Goal: Information Seeking & Learning: Learn about a topic

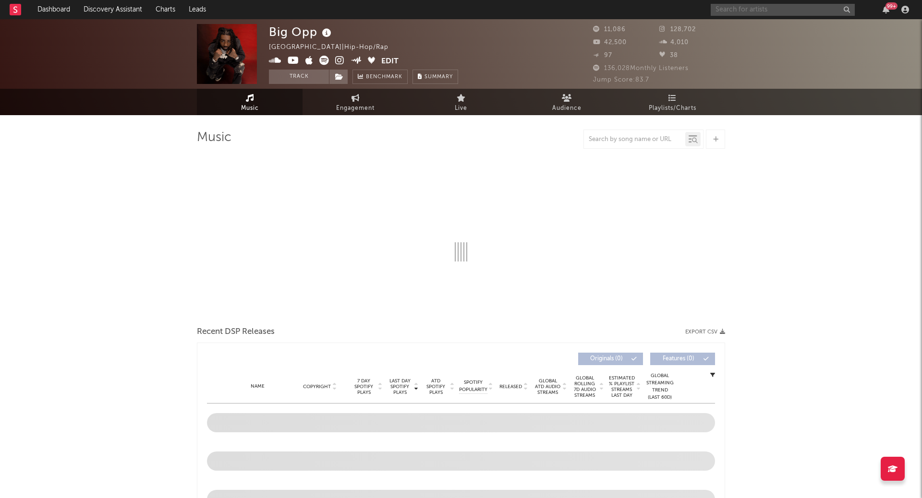
click at [736, 13] on input "text" at bounding box center [783, 10] width 144 height 12
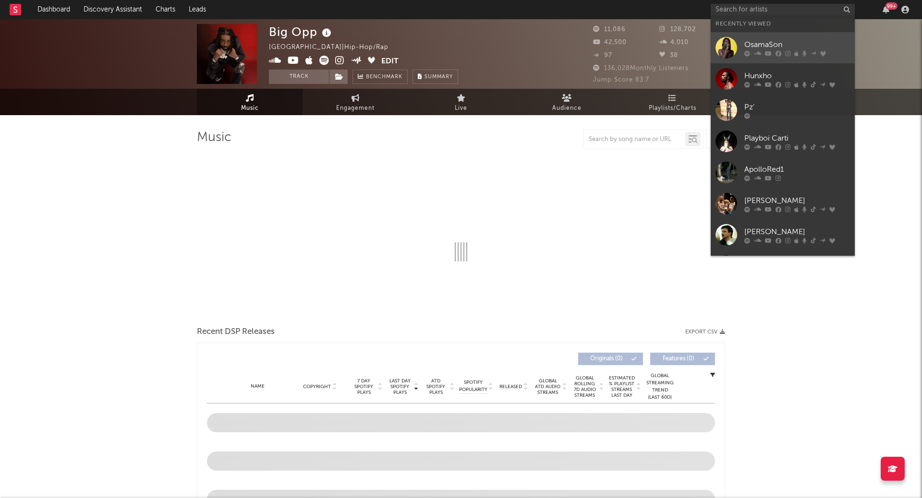
click at [746, 36] on link "OsamaSon" at bounding box center [783, 47] width 144 height 31
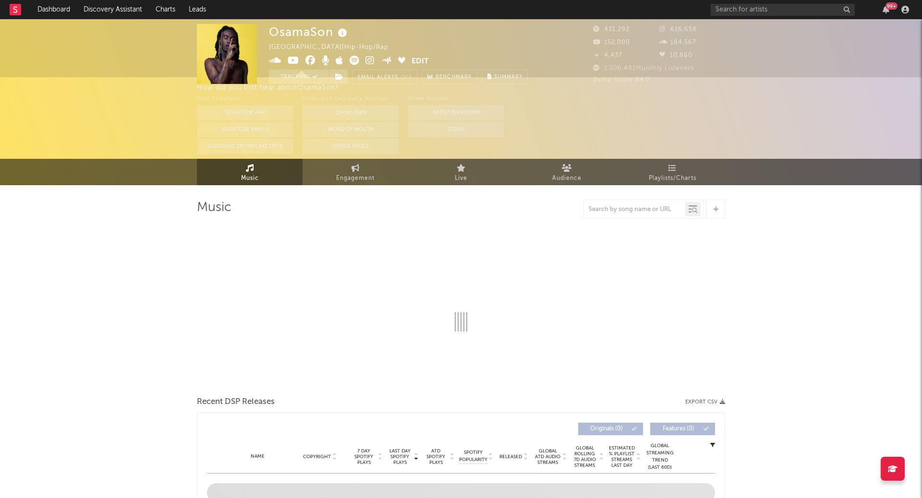
select select "6m"
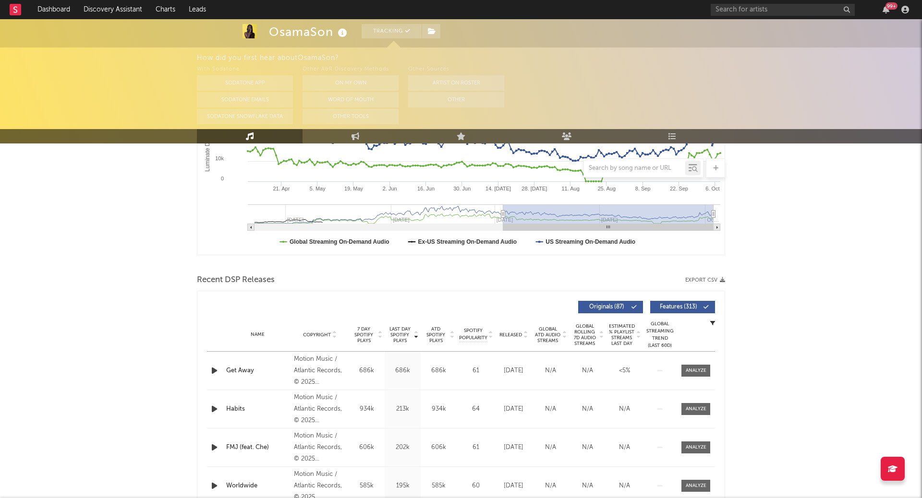
scroll to position [224, 0]
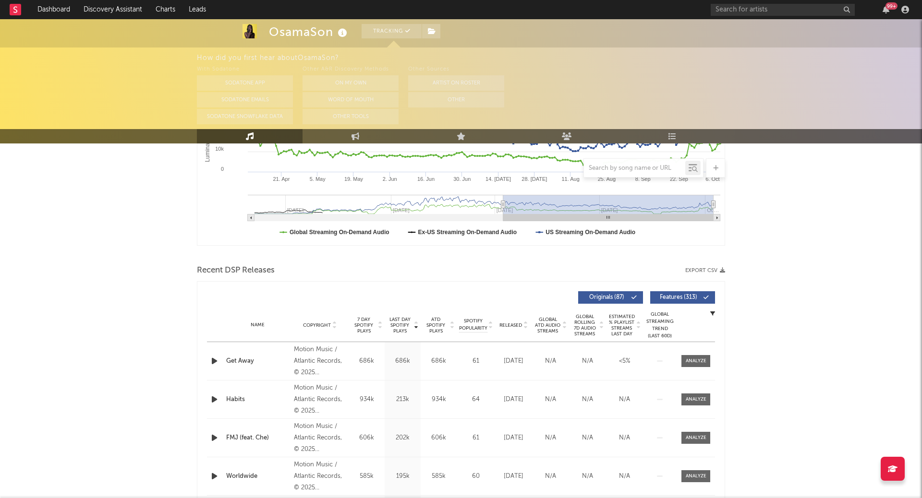
click at [597, 329] on span "Global Rolling 7D Audio Streams" at bounding box center [584, 325] width 26 height 23
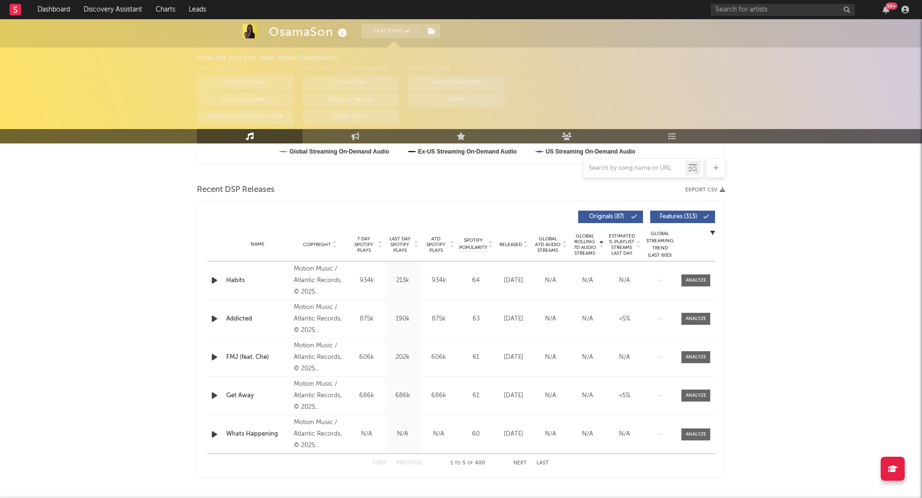
scroll to position [313, 0]
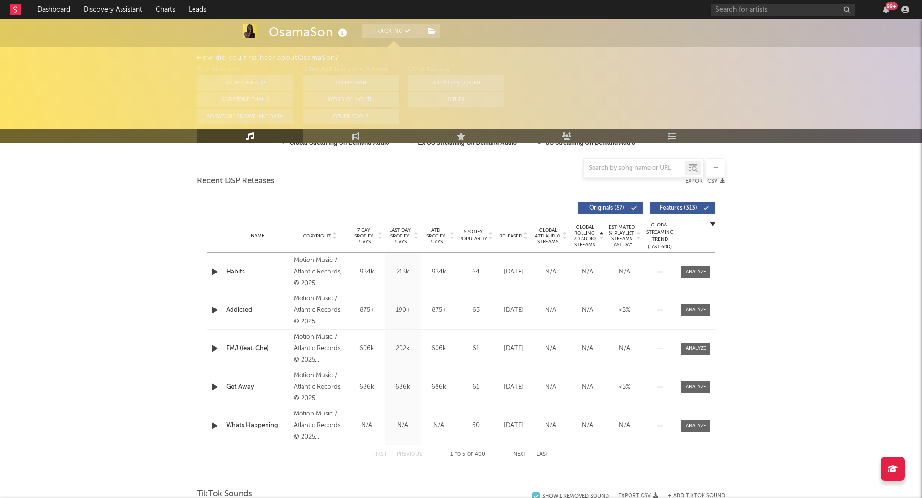
click at [244, 269] on div "Habits" at bounding box center [257, 272] width 63 height 10
click at [601, 238] on icon at bounding box center [601, 238] width 5 height 4
click at [600, 232] on icon at bounding box center [601, 234] width 5 height 4
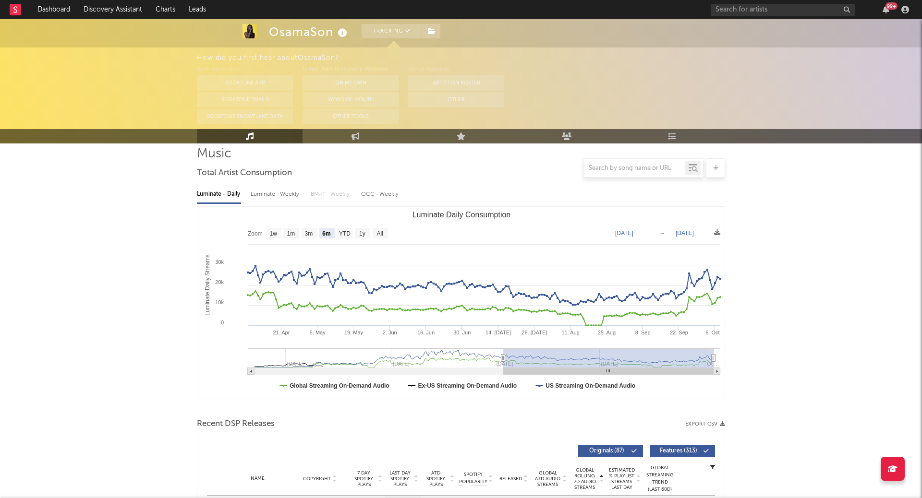
scroll to position [0, 0]
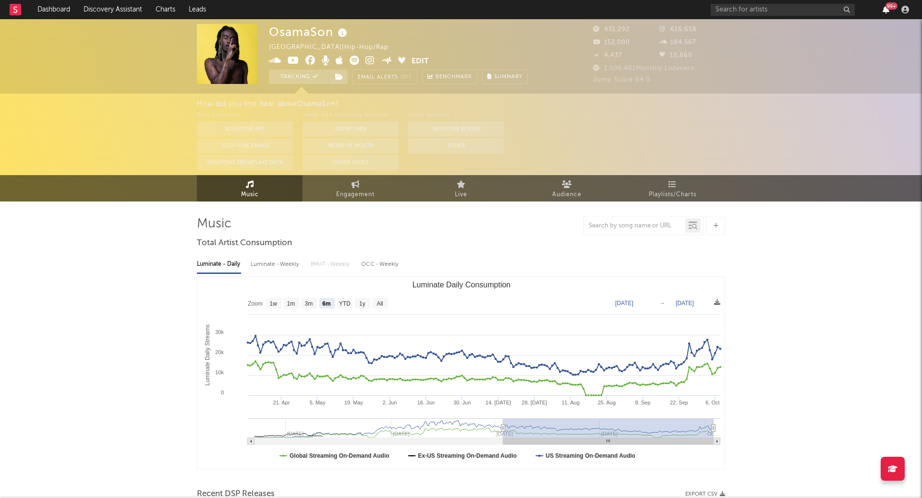
click at [885, 9] on icon "button" at bounding box center [885, 10] width 7 height 8
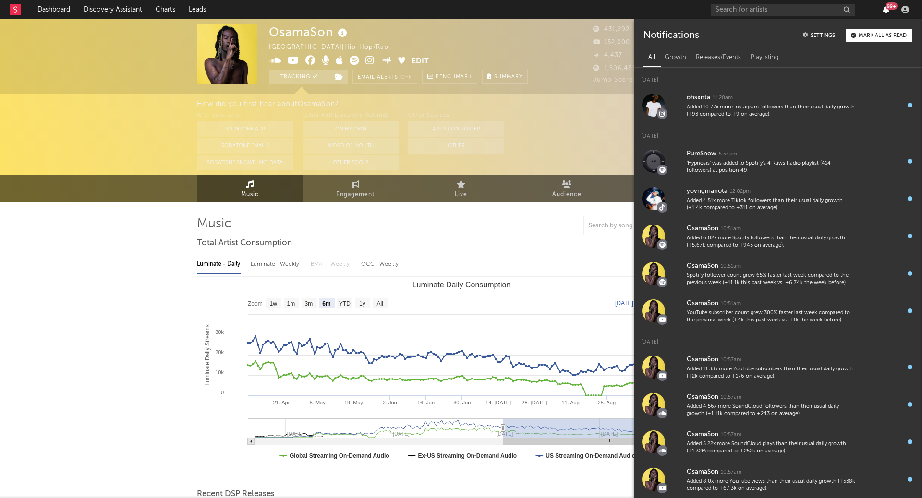
click at [885, 10] on icon "button" at bounding box center [885, 10] width 7 height 8
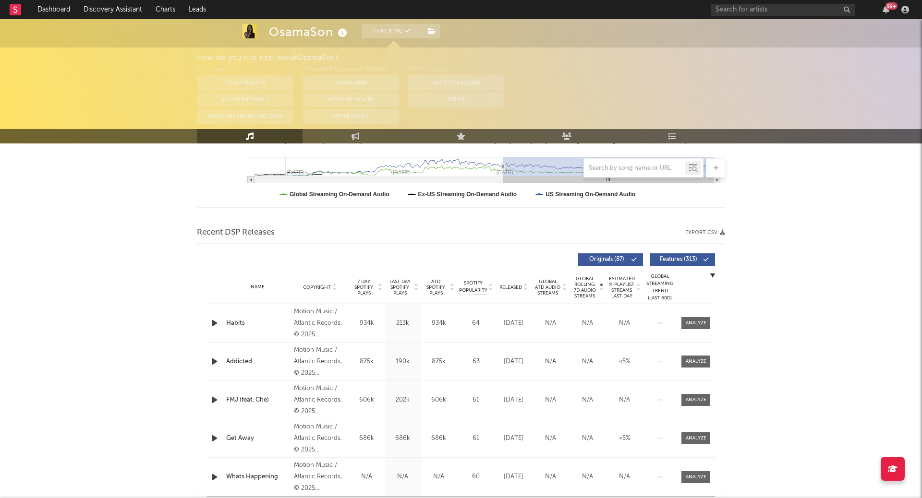
scroll to position [308, 0]
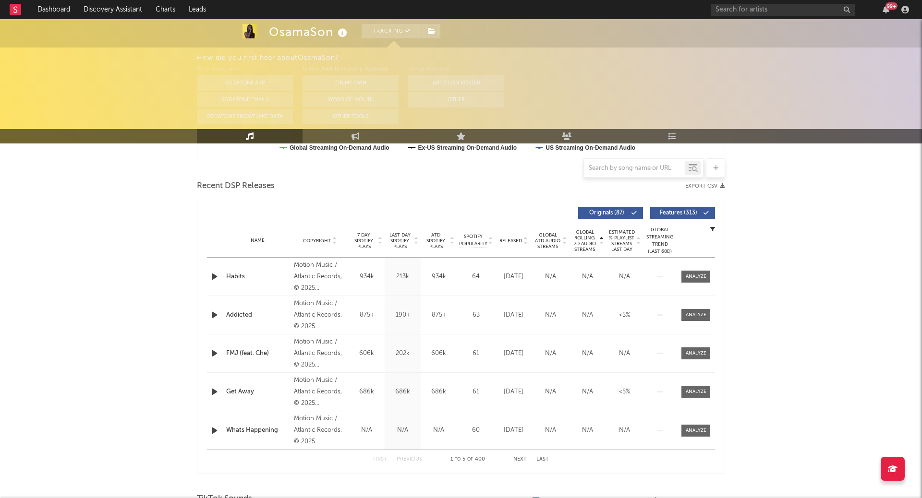
click at [261, 240] on div "Name" at bounding box center [257, 240] width 63 height 7
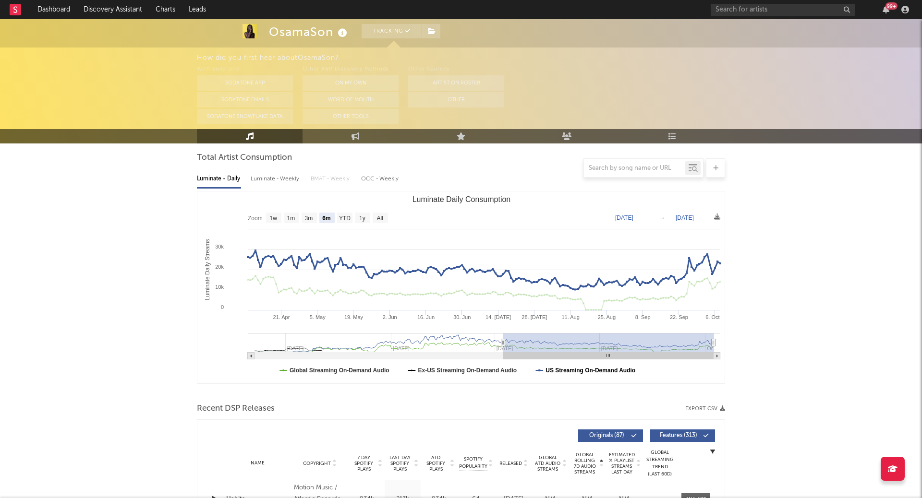
scroll to position [0, 0]
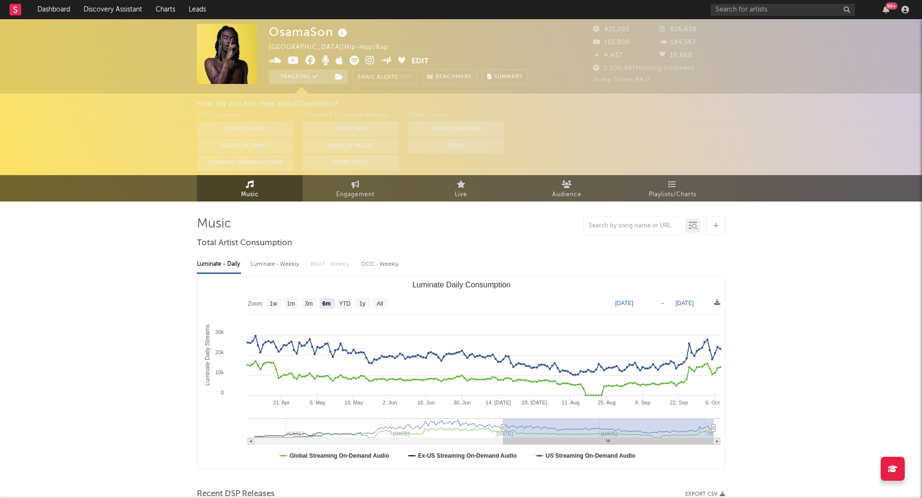
click at [457, 285] on text "Luminate Daily Consumption" at bounding box center [461, 285] width 98 height 8
click at [276, 264] on div "Luminate - Weekly" at bounding box center [276, 264] width 50 height 16
select select "6m"
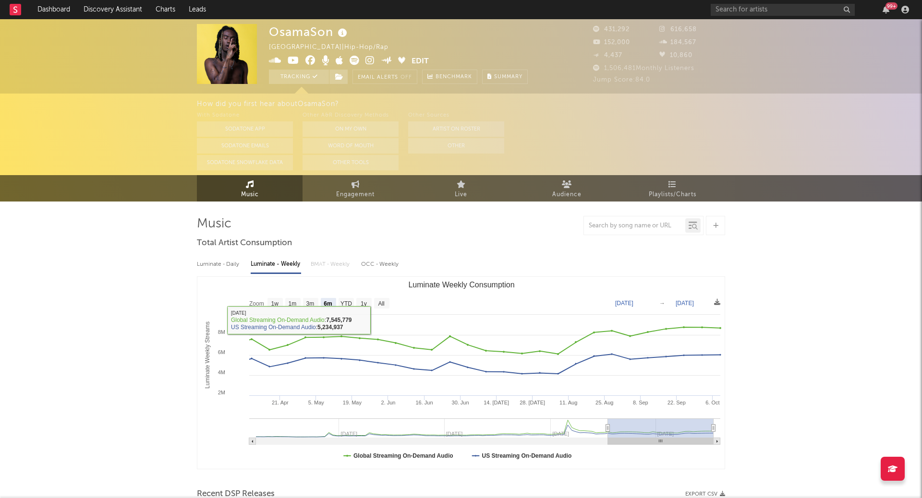
click at [223, 258] on div "Luminate - Daily" at bounding box center [219, 264] width 44 height 16
select select "6m"
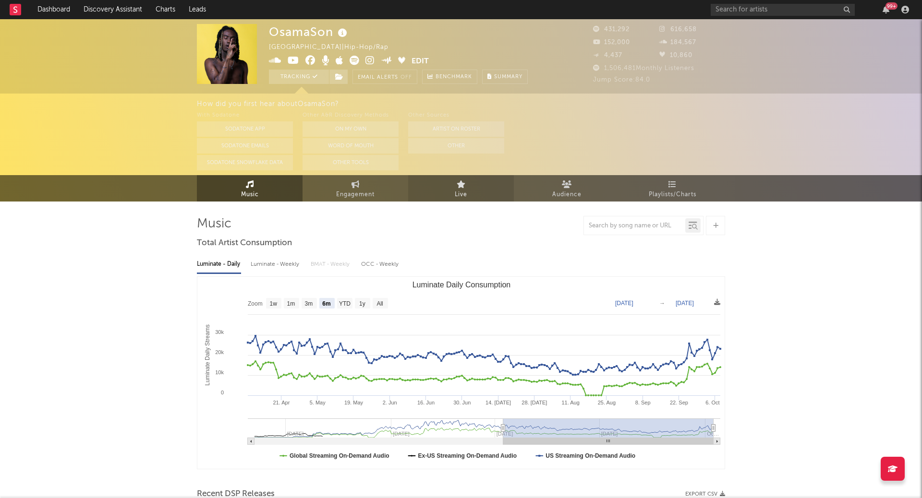
click at [455, 191] on span "Live" at bounding box center [461, 195] width 12 height 12
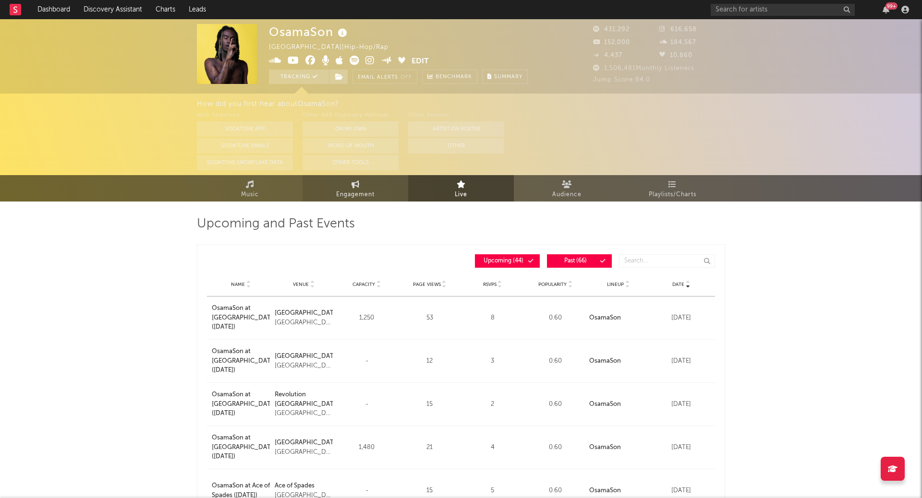
click at [365, 199] on span "Engagement" at bounding box center [355, 195] width 38 height 12
select select "1w"
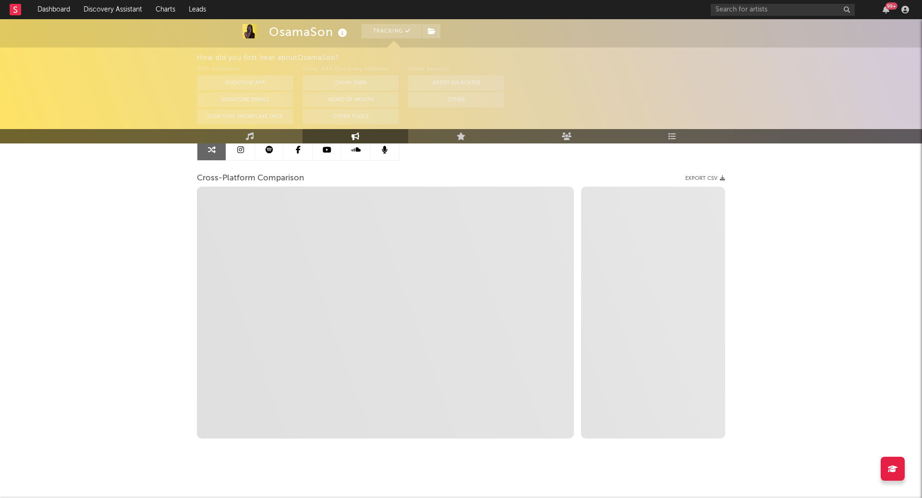
scroll to position [111, 0]
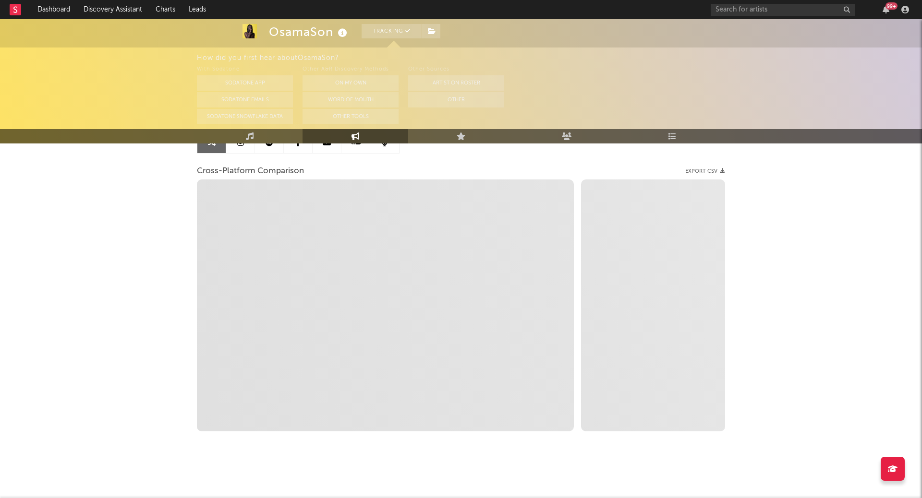
select select "1m"
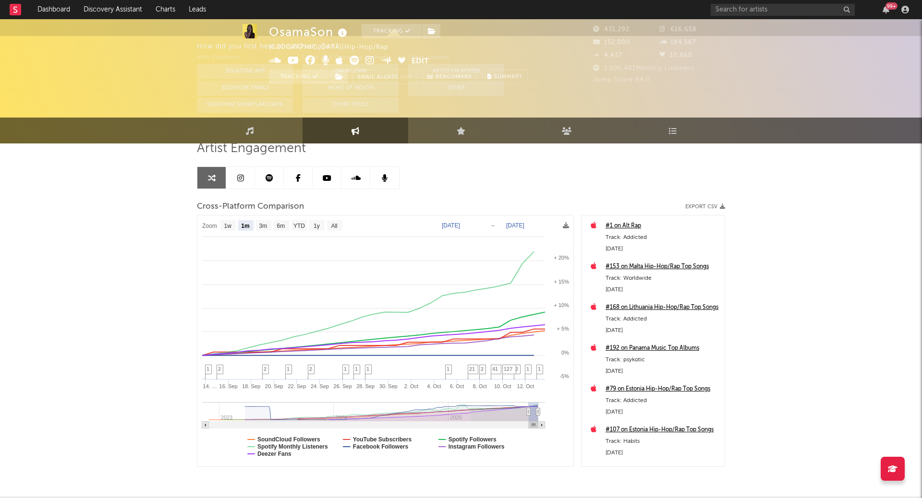
scroll to position [0, 0]
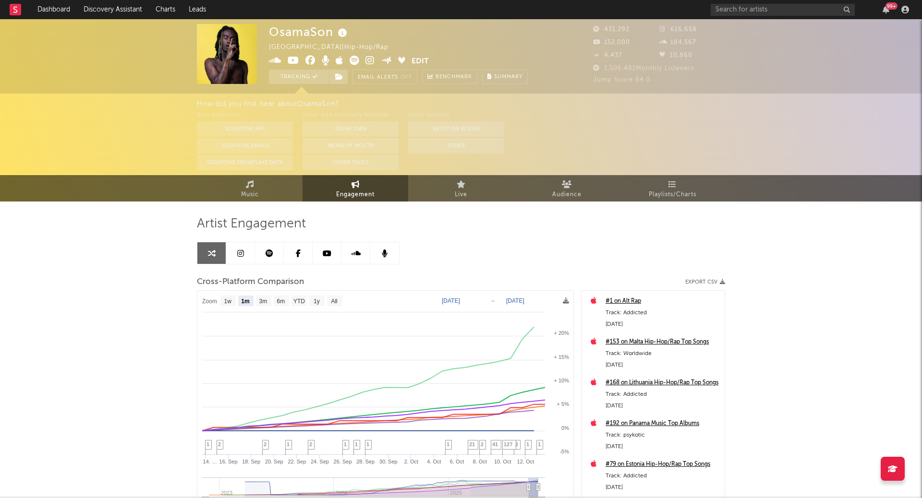
click at [736, 2] on div "99 +" at bounding box center [812, 9] width 202 height 19
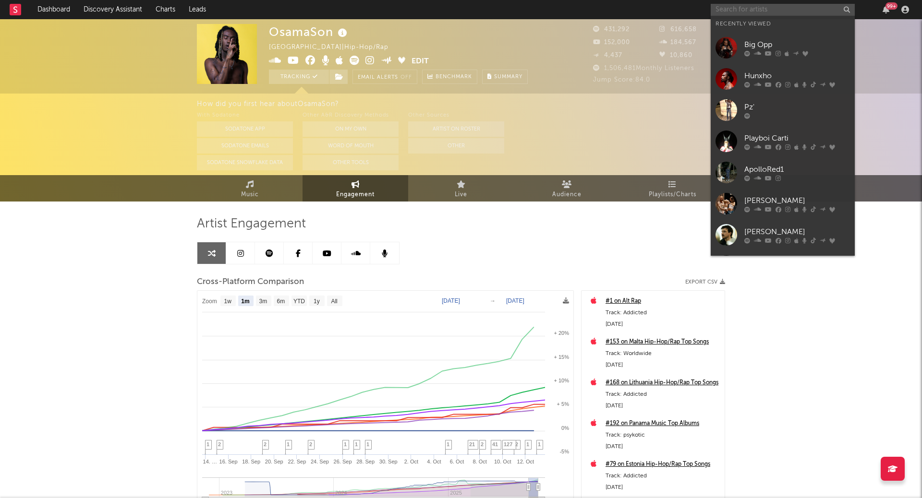
click at [735, 7] on input "text" at bounding box center [783, 10] width 144 height 12
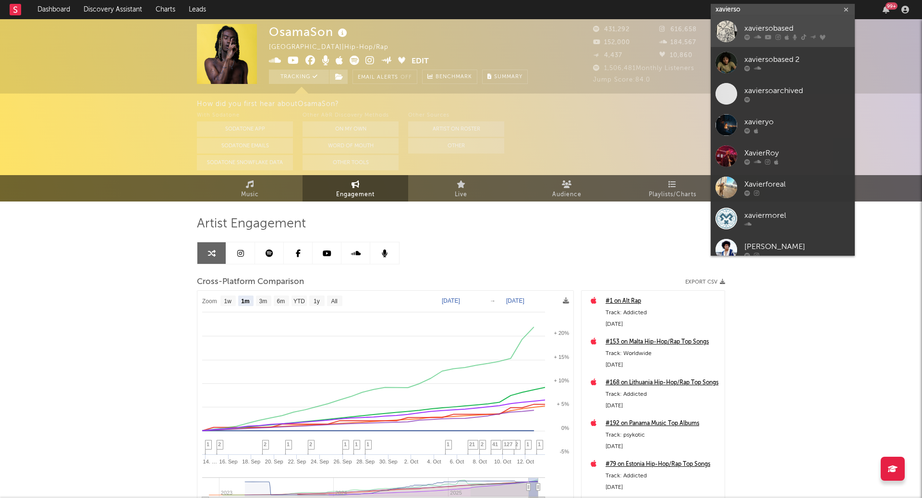
type input "xavierso"
click at [744, 25] on link "xaviersobased" at bounding box center [783, 31] width 144 height 31
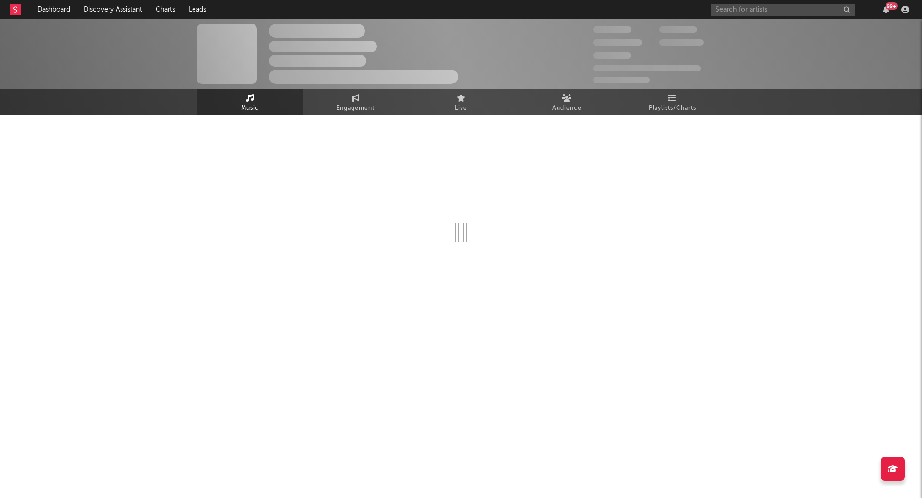
select select "6m"
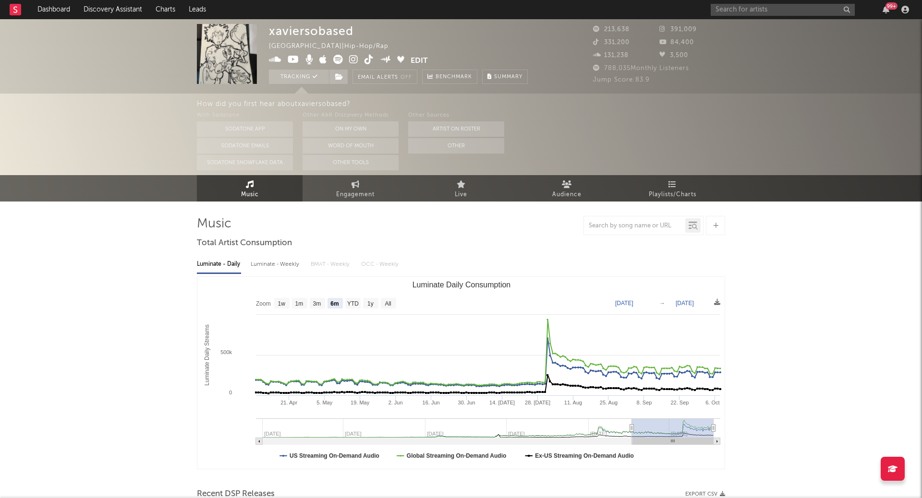
click at [288, 268] on div "Luminate - Weekly" at bounding box center [276, 264] width 50 height 16
select select "6m"
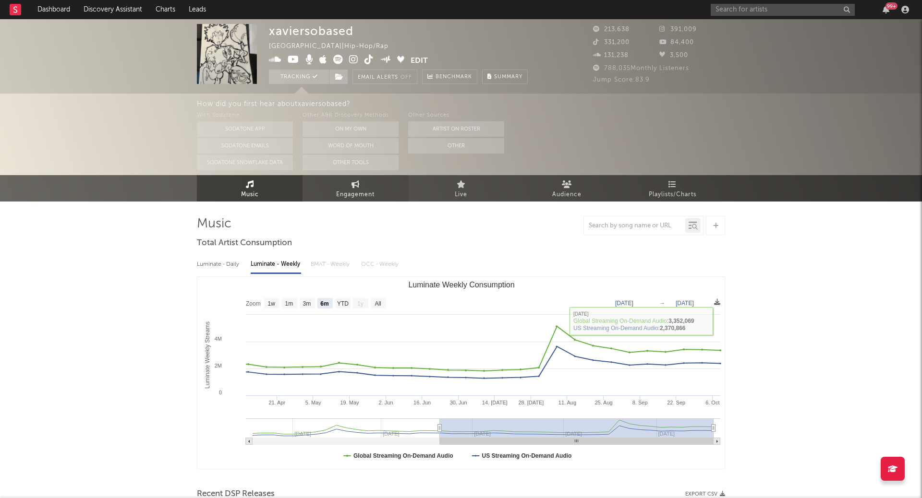
click at [377, 194] on link "Engagement" at bounding box center [355, 188] width 106 height 26
select select "1w"
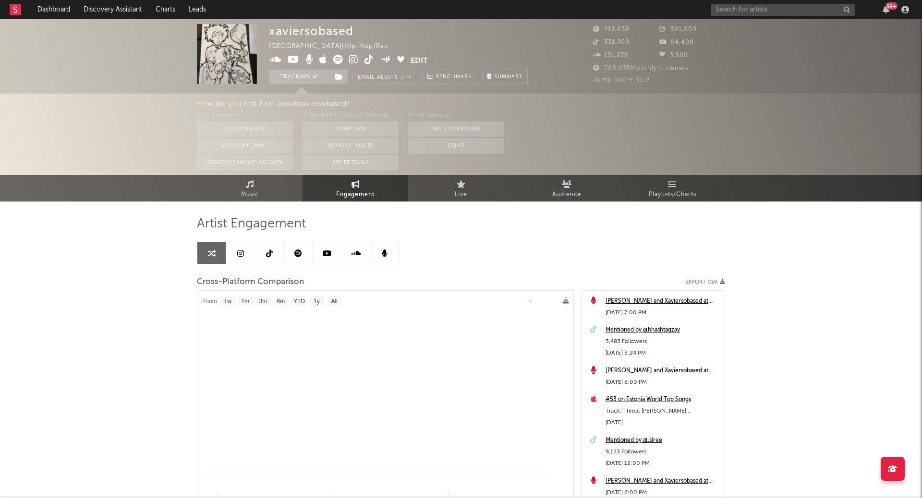
select select "1m"
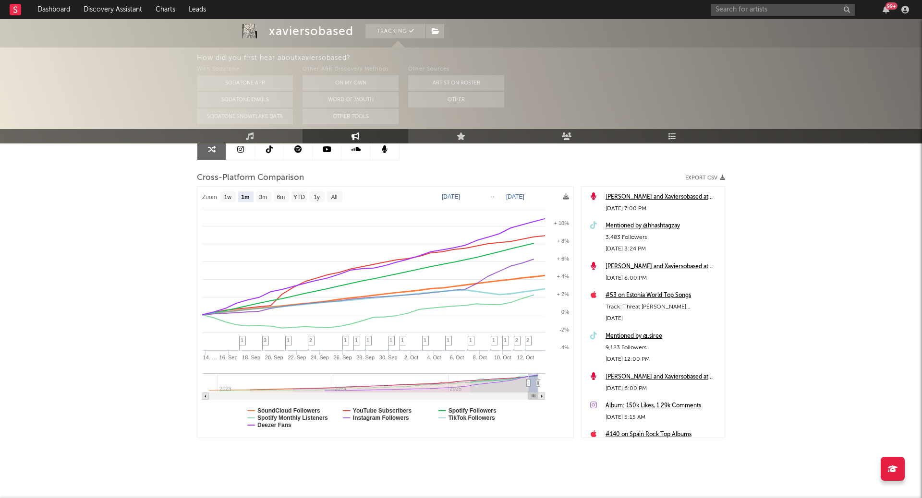
scroll to position [111, 0]
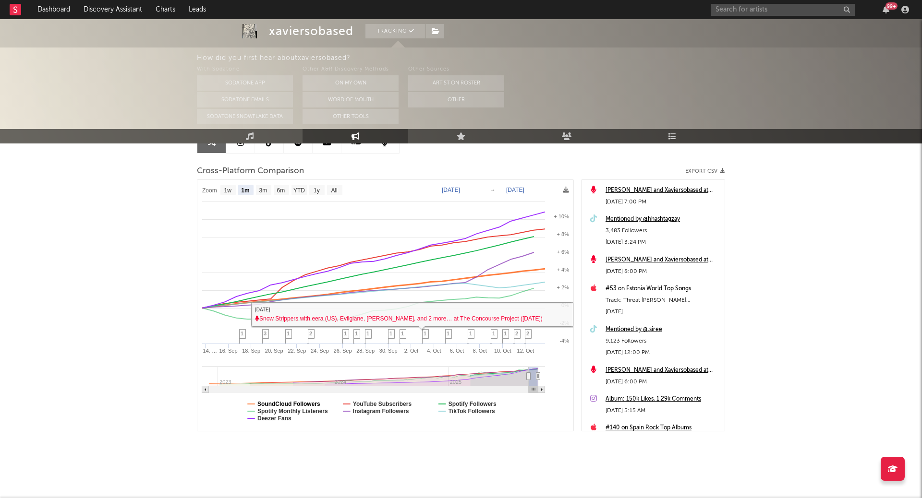
click at [309, 402] on text "SoundCloud Followers" at bounding box center [288, 404] width 63 height 7
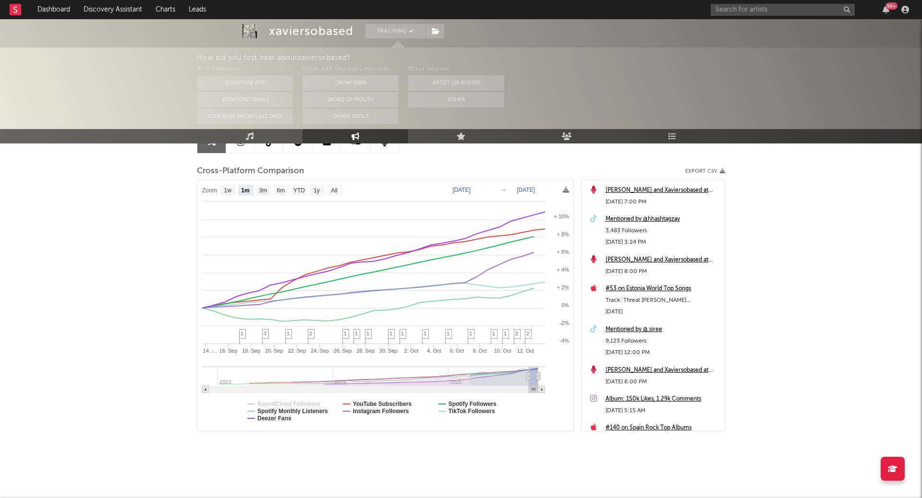
select select "1m"
click at [286, 419] on text "Deezer Fans" at bounding box center [274, 418] width 34 height 7
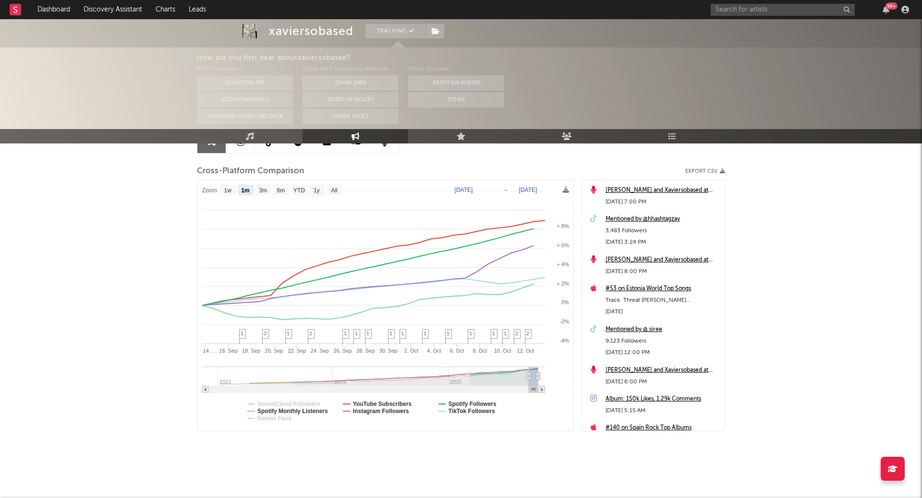
select select "1m"
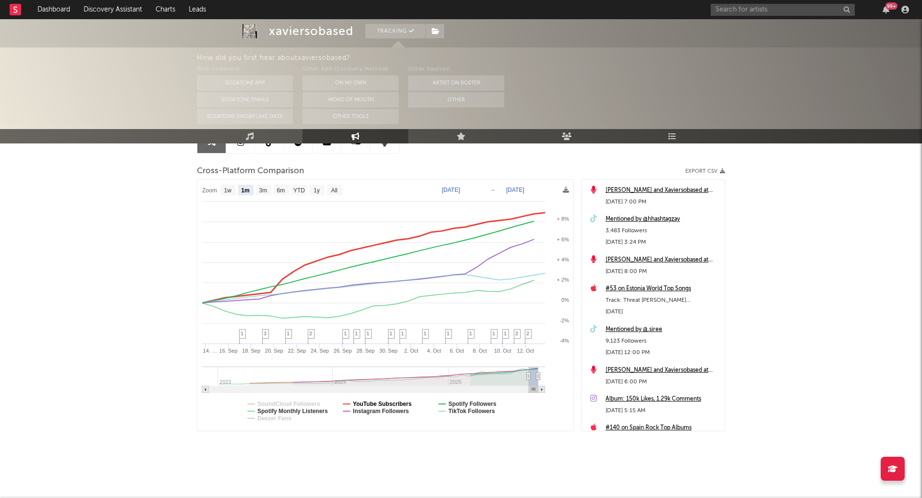
click at [391, 403] on text "YouTube Subscribers" at bounding box center [382, 404] width 59 height 7
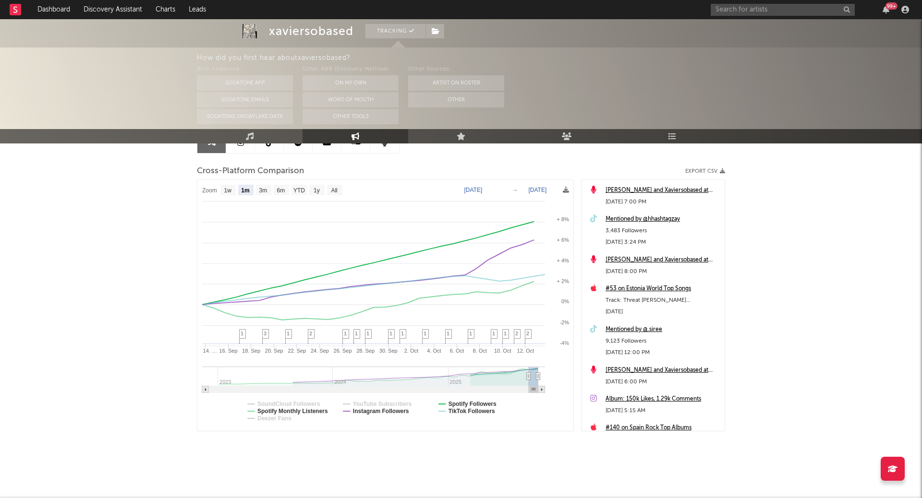
select select "1m"
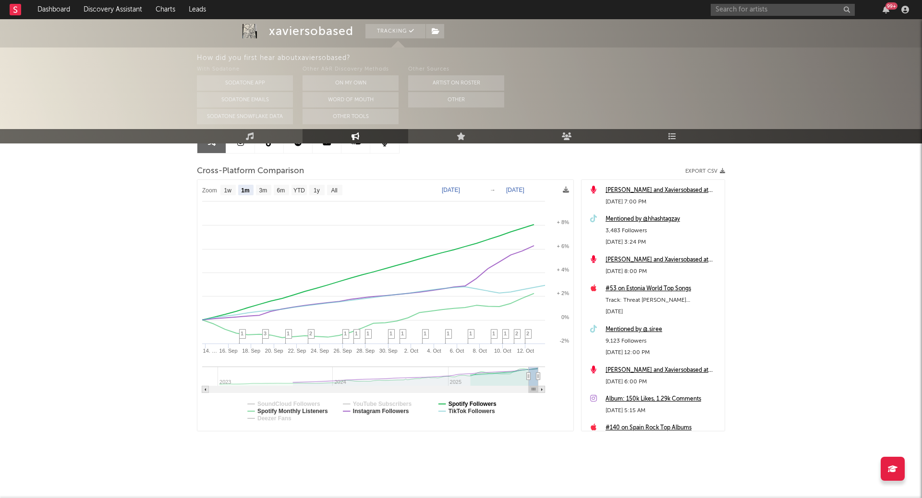
click at [467, 403] on text "Spotify Followers" at bounding box center [472, 404] width 48 height 7
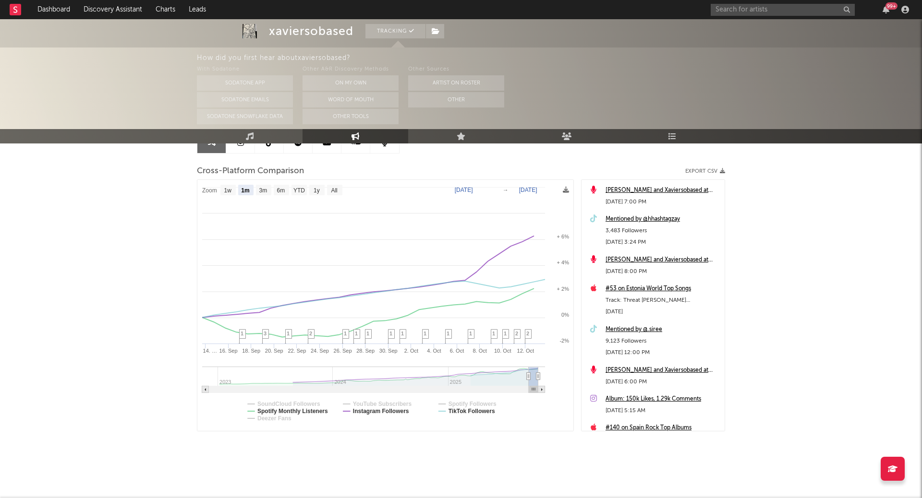
select select "1m"
click at [460, 409] on text "TikTok Followers" at bounding box center [471, 411] width 47 height 7
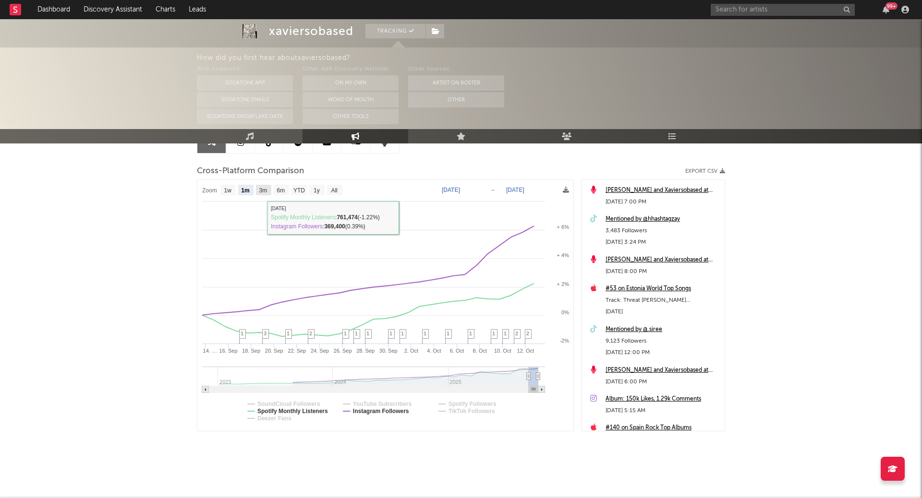
click at [267, 191] on text "3m" at bounding box center [263, 190] width 8 height 7
select select "3m"
type input "[DATE]"
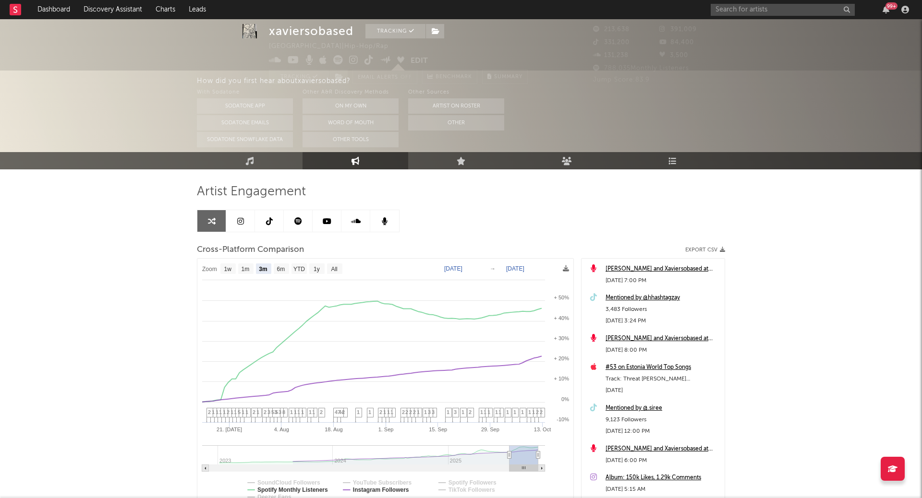
scroll to position [14, 0]
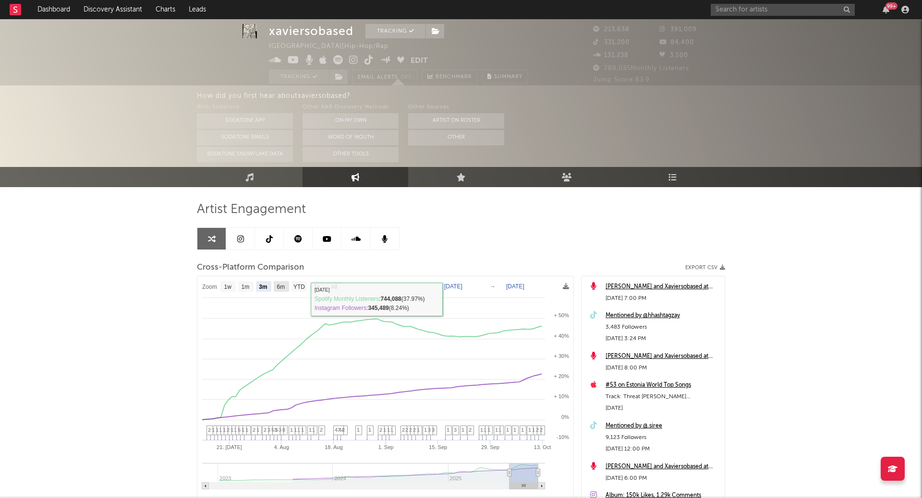
click at [286, 287] on rect at bounding box center [281, 286] width 15 height 11
select select "6m"
type input "[DATE]"
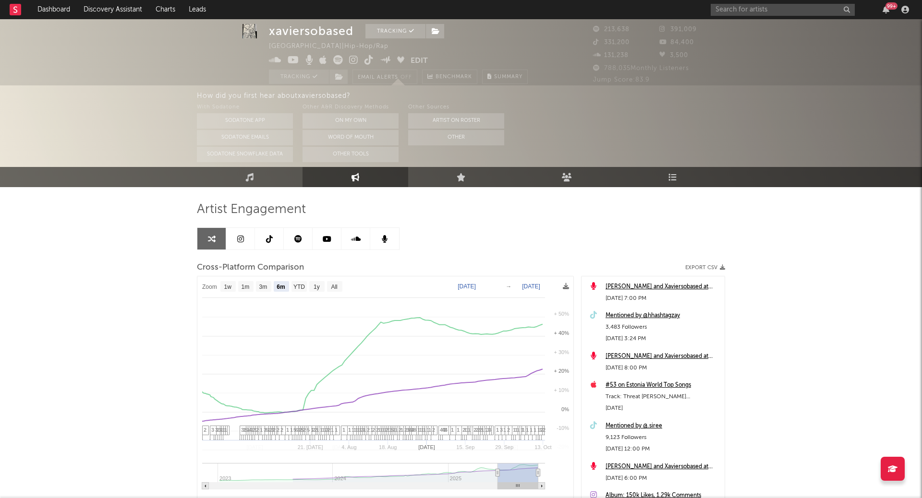
select select "6m"
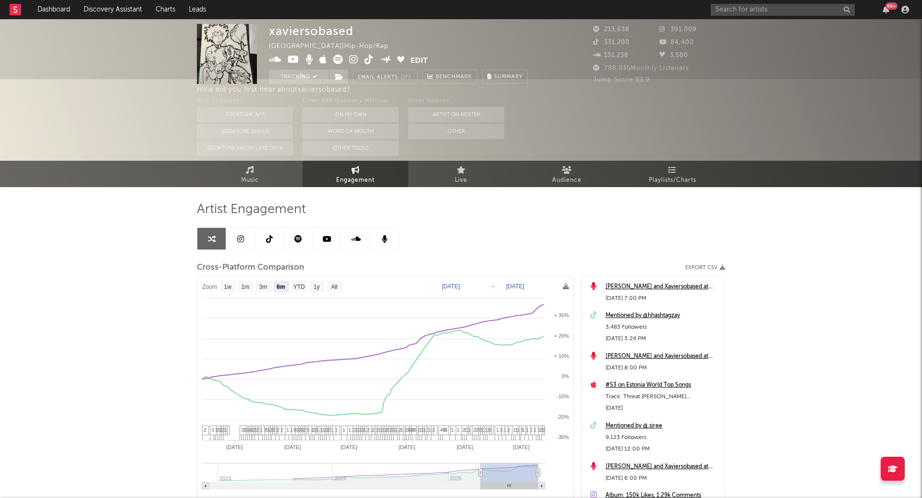
scroll to position [0, 0]
